Goal: Find specific page/section: Find specific page/section

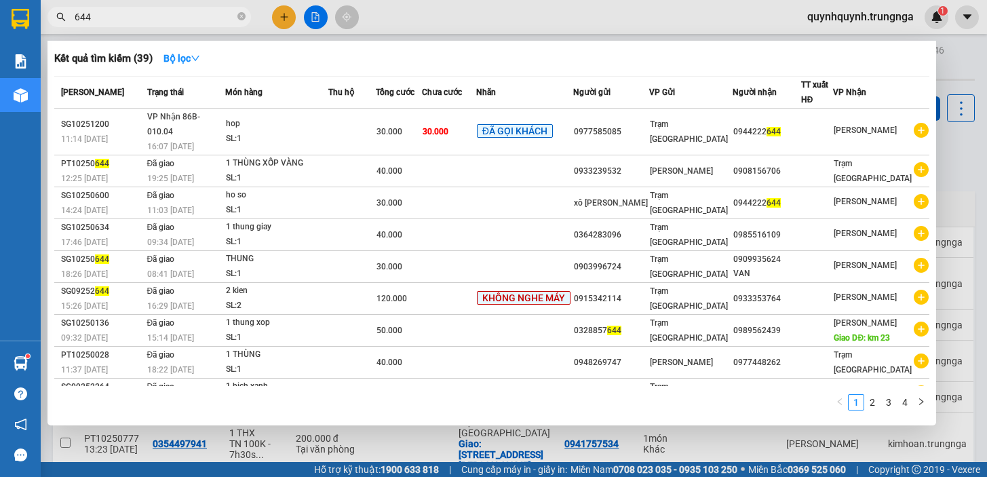
click at [241, 16] on icon "close-circle" at bounding box center [241, 16] width 8 height 8
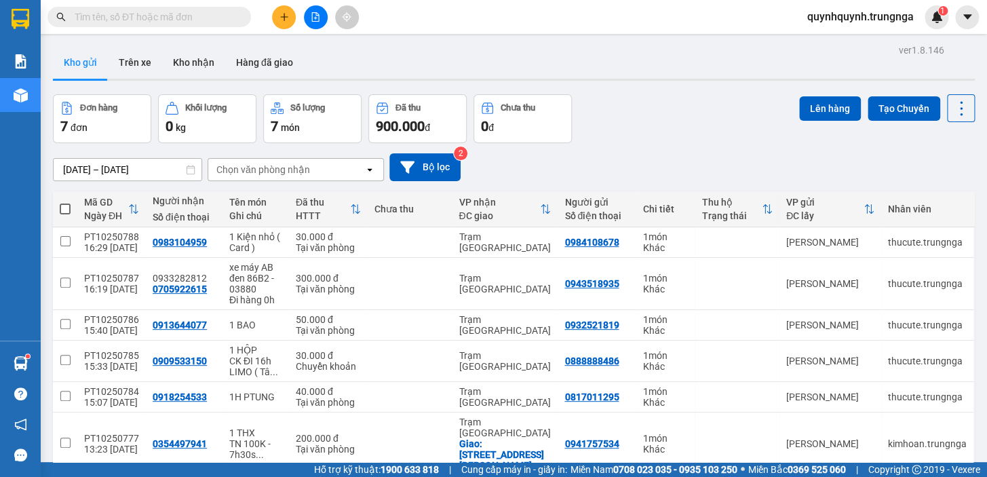
click at [218, 16] on input "text" at bounding box center [155, 16] width 160 height 15
click at [224, 14] on input "text" at bounding box center [155, 16] width 160 height 15
click at [199, 19] on input "text" at bounding box center [155, 16] width 160 height 15
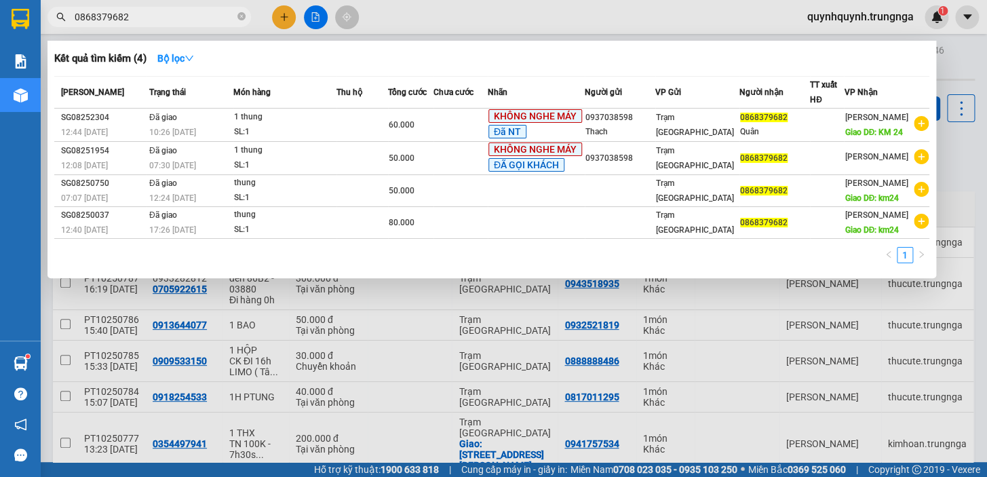
type input "0868379682"
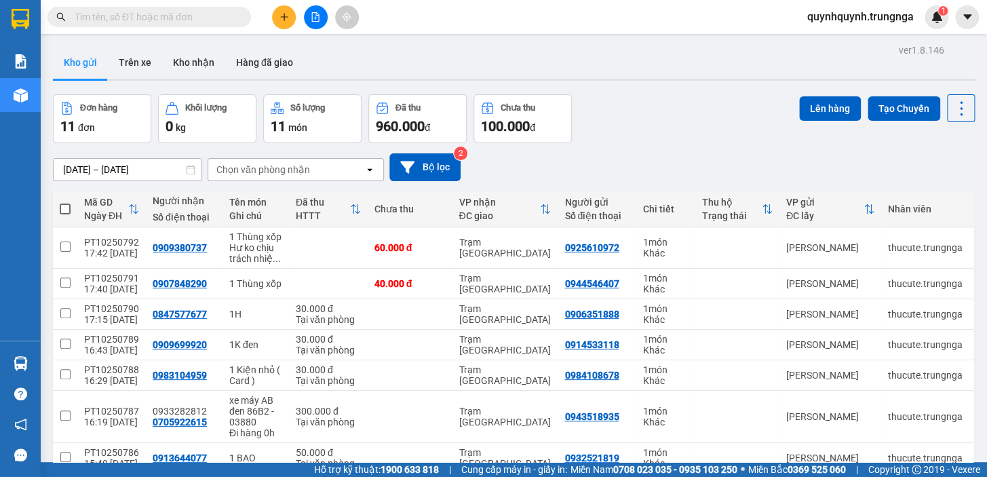
click at [193, 19] on input "text" at bounding box center [155, 16] width 160 height 15
